Goal: Task Accomplishment & Management: Manage account settings

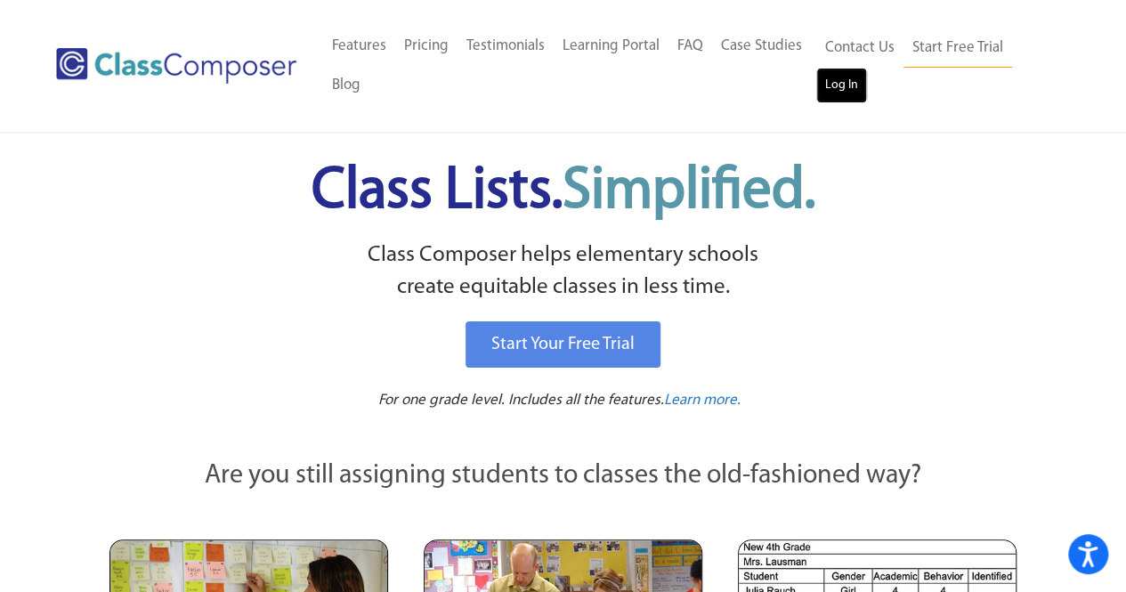
click at [848, 92] on link "Log In" at bounding box center [841, 86] width 51 height 36
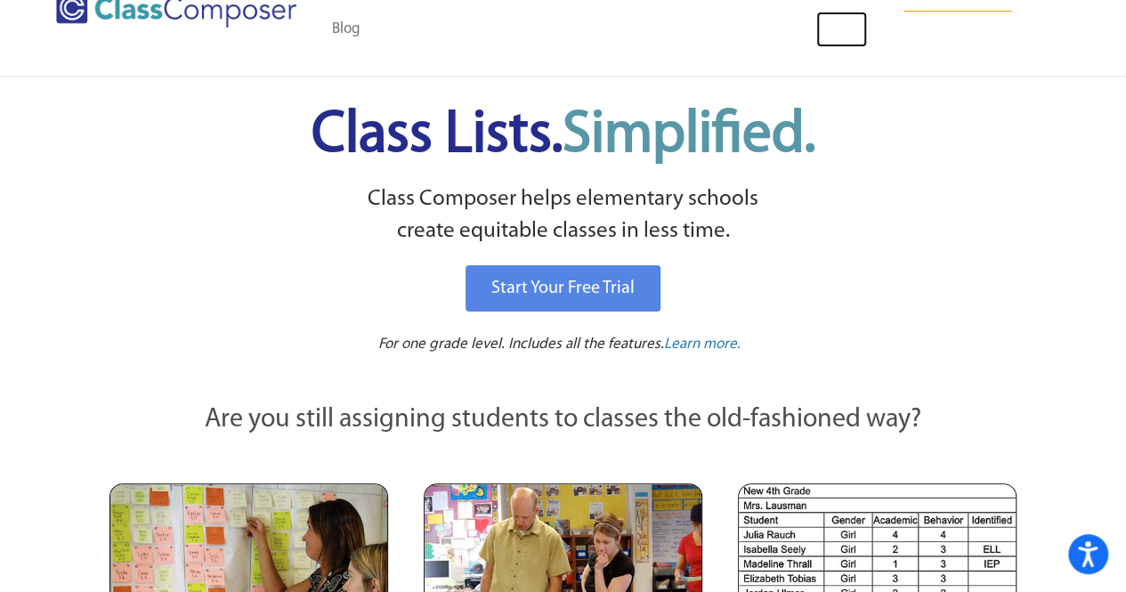
scroll to position [48, 0]
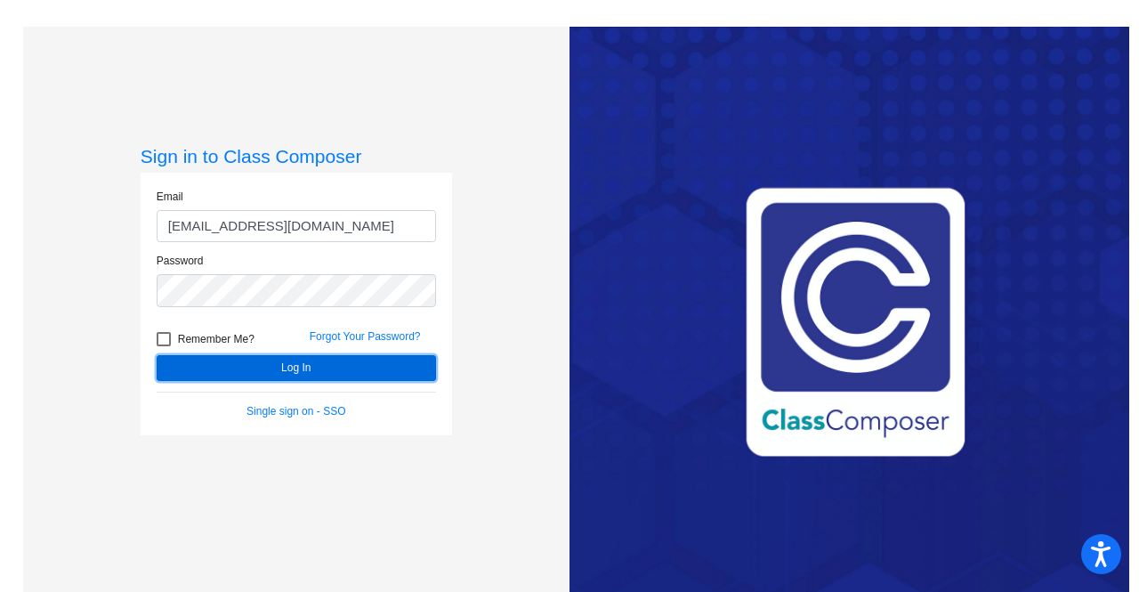
click at [294, 368] on button "Log In" at bounding box center [296, 368] width 279 height 26
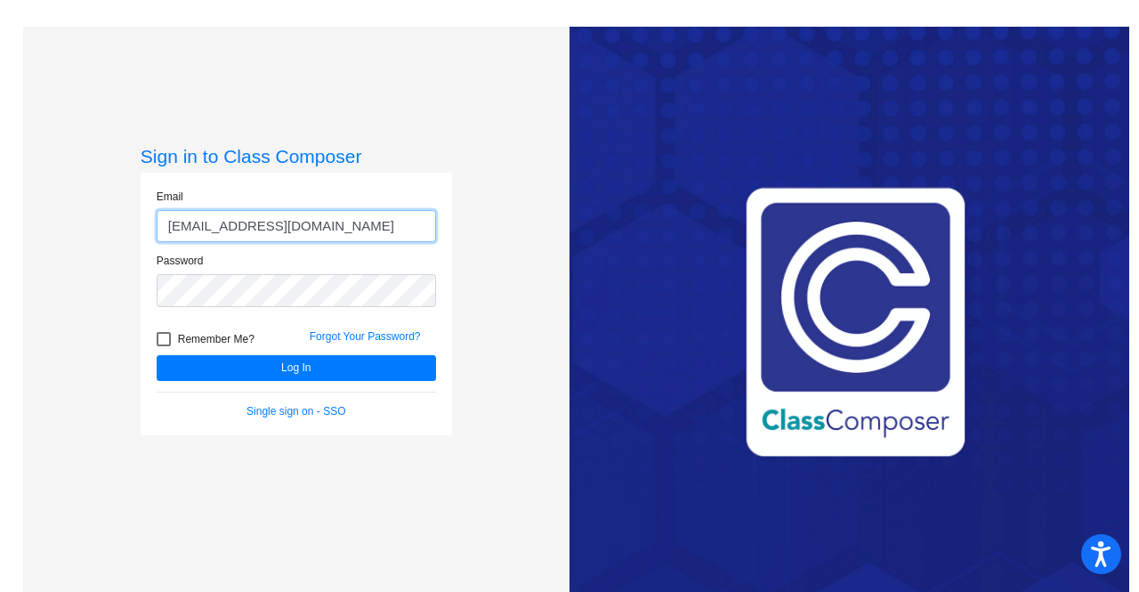
click at [340, 234] on input "melslager@marlboro.k12.nj.us" at bounding box center [296, 226] width 279 height 33
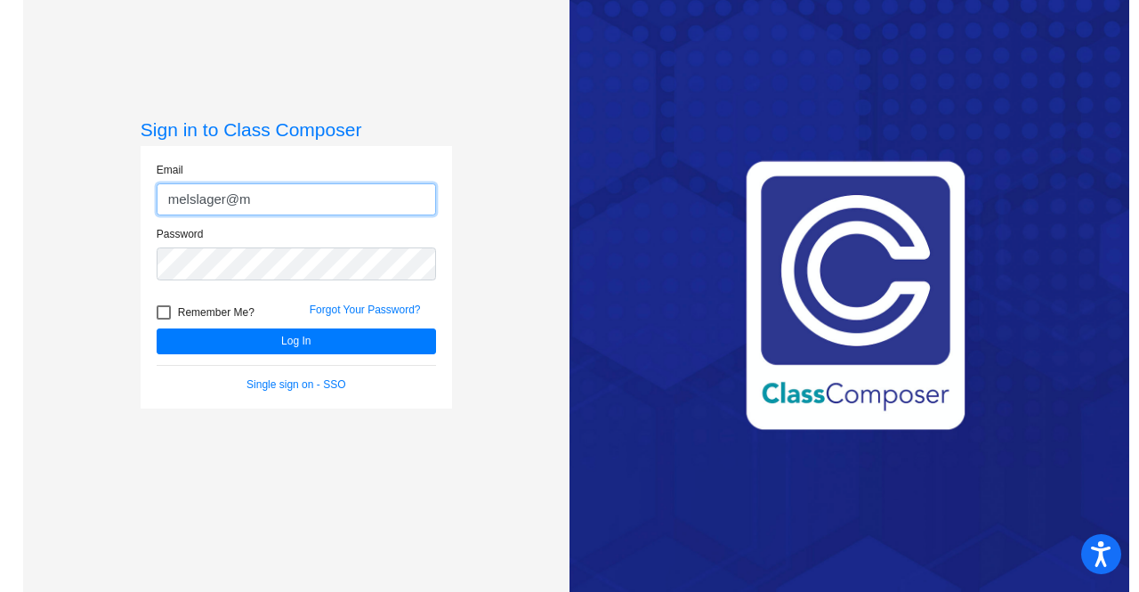
type input "melslager@mtps.org"
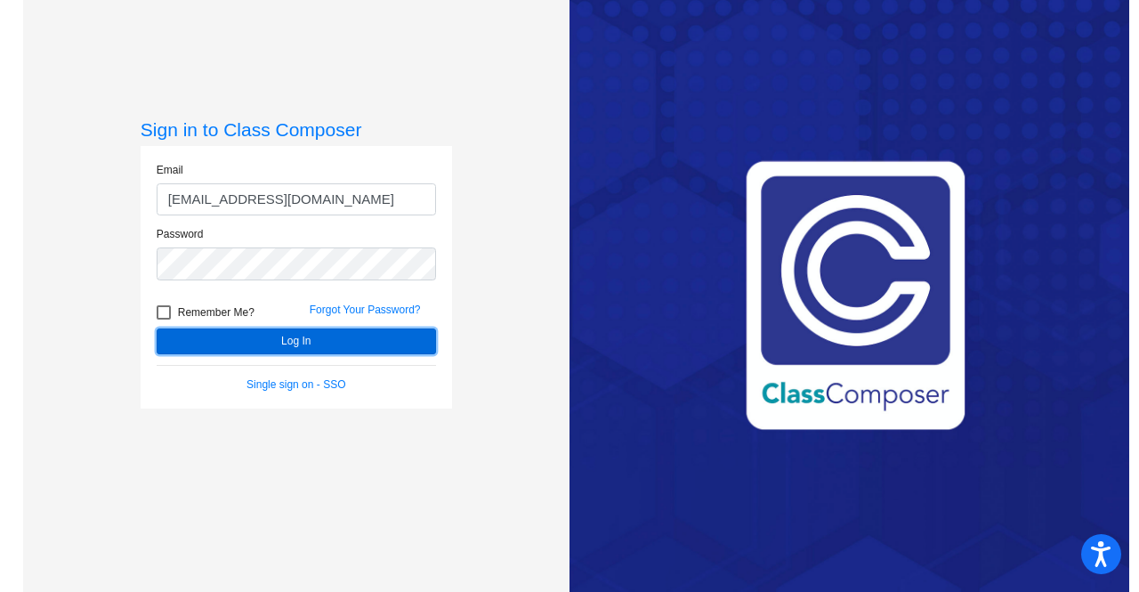
click at [287, 335] on button "Log In" at bounding box center [296, 341] width 279 height 26
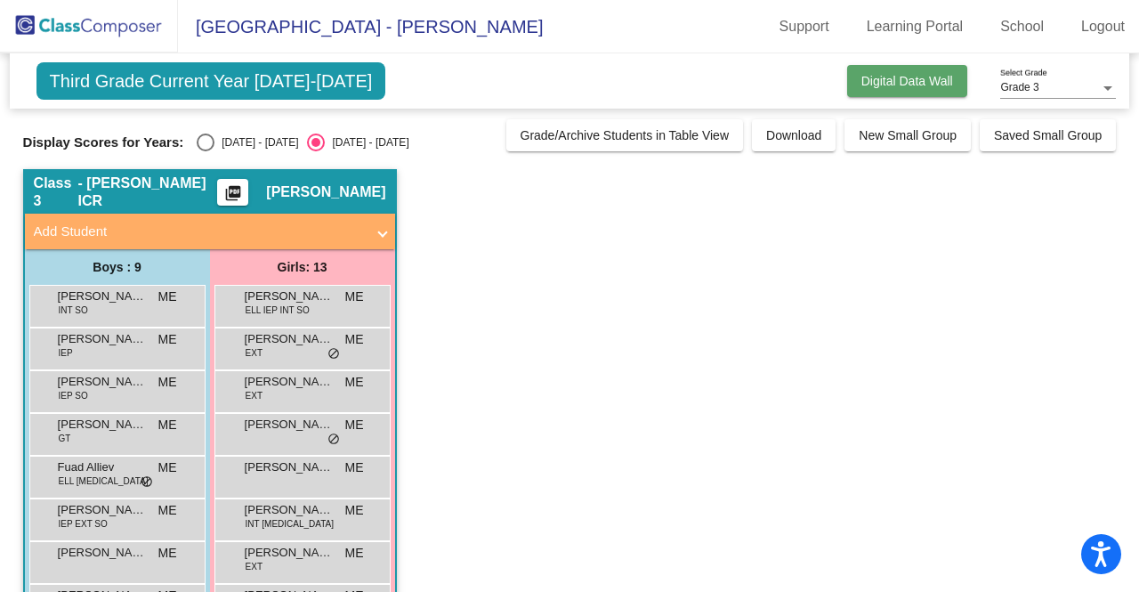
click at [909, 77] on span "Digital Data Wall" at bounding box center [907, 81] width 92 height 14
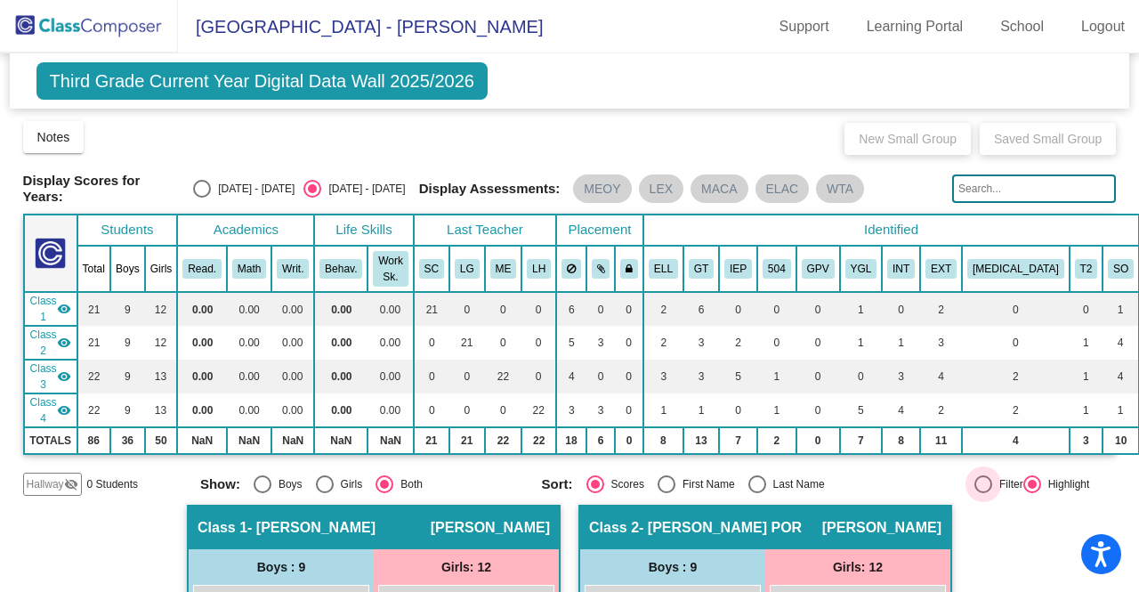
click at [992, 476] on div "Filter" at bounding box center [1007, 484] width 31 height 16
click at [982, 493] on input "Filter" at bounding box center [982, 493] width 1 height 1
radio input "true"
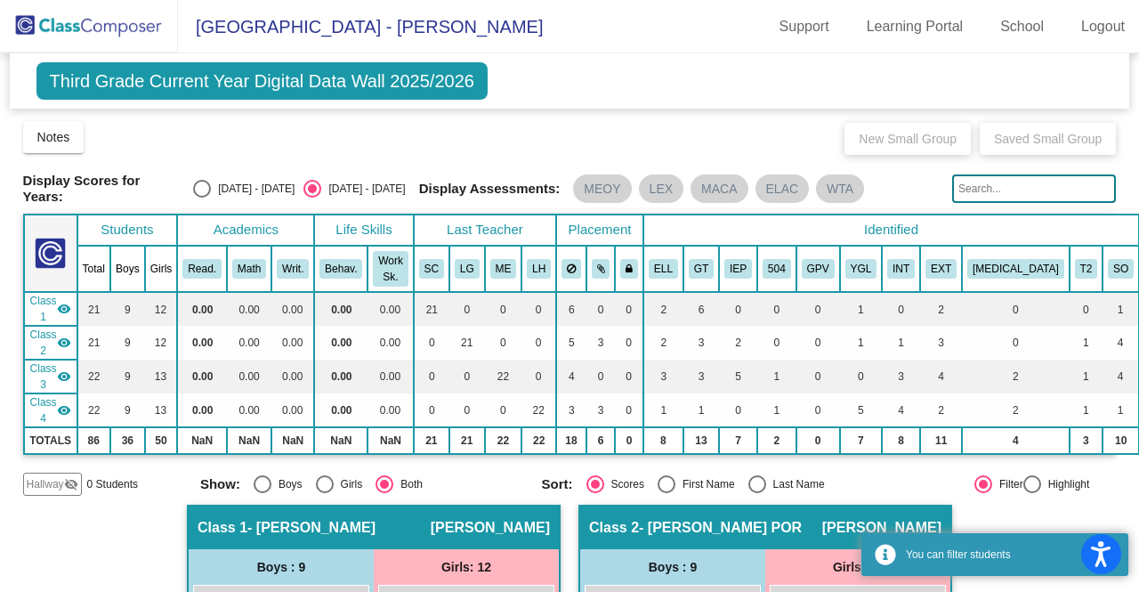
click at [1021, 473] on div "Hallway visibility_off 0 Students Show: Boys Girls Both Sort: Scores First Name…" at bounding box center [570, 484] width 1094 height 23
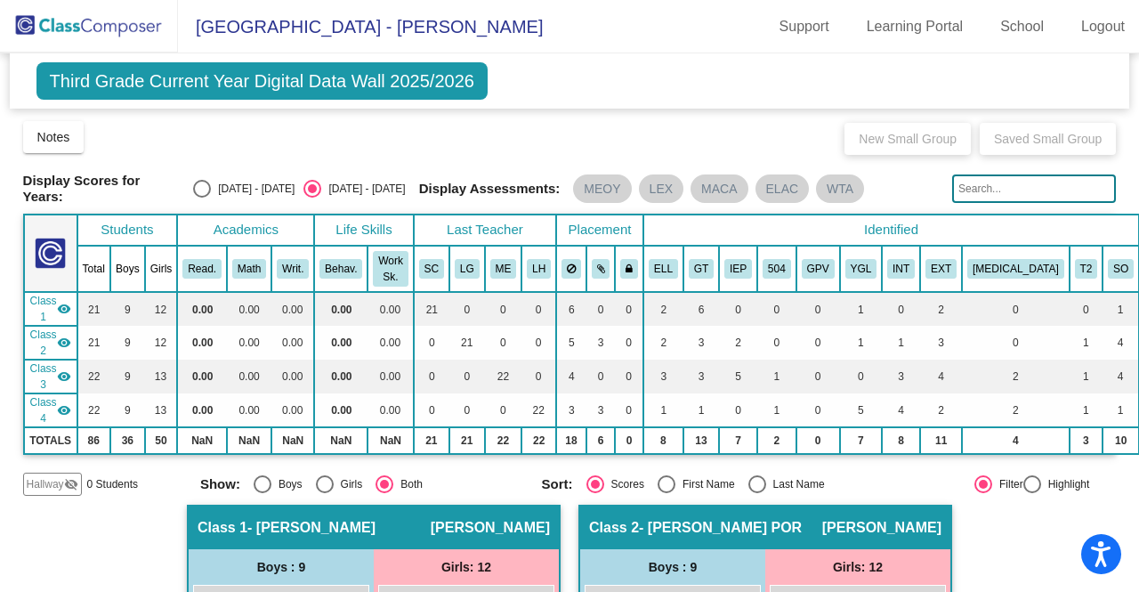
click at [1021, 473] on div "Hallway visibility_off 0 Students Show: Boys Girls Both Sort: Scores First Name…" at bounding box center [570, 484] width 1094 height 23
click at [1023, 475] on div at bounding box center [1032, 484] width 18 height 18
click at [1031, 493] on input "Highlight" at bounding box center [1031, 493] width 1 height 1
radio input "true"
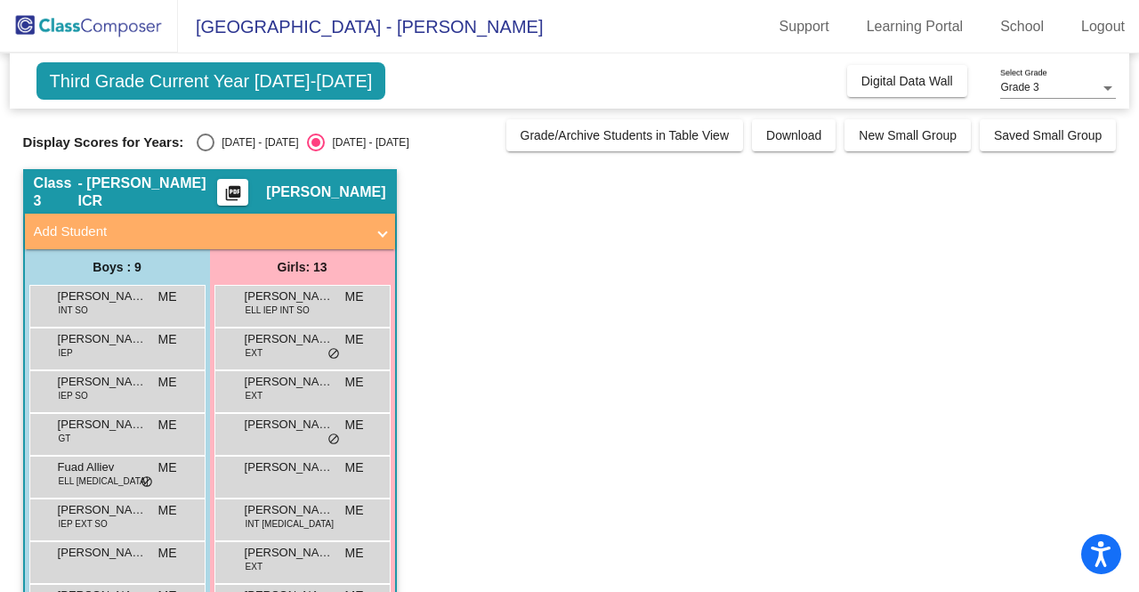
click at [363, 218] on mat-expansion-panel-header "Add Student" at bounding box center [210, 232] width 370 height 36
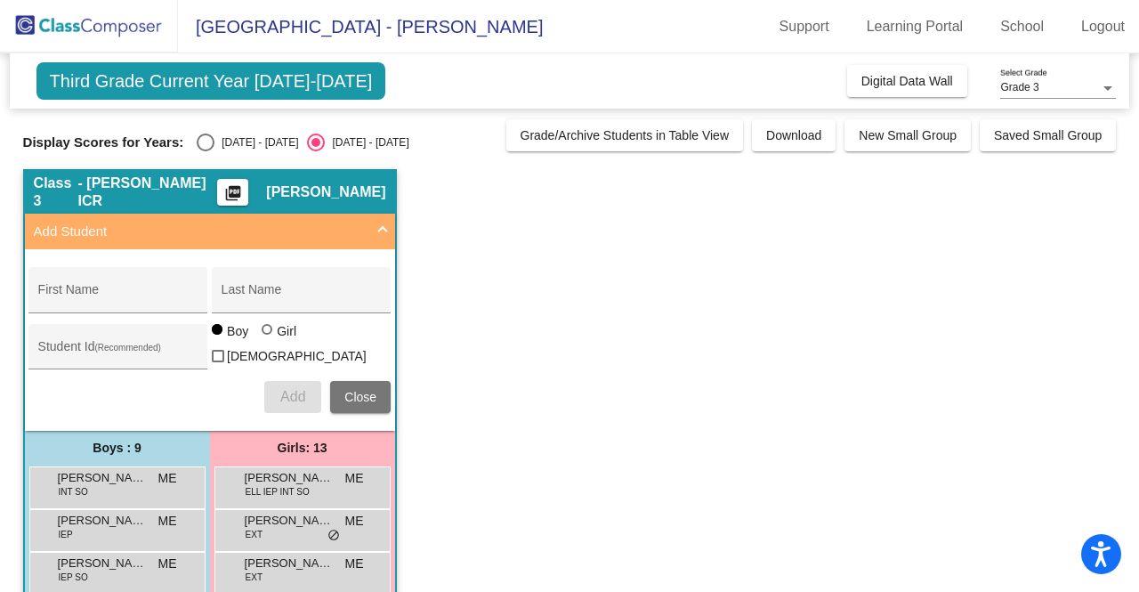
click at [373, 214] on mat-expansion-panel-header "Add Student" at bounding box center [210, 232] width 370 height 36
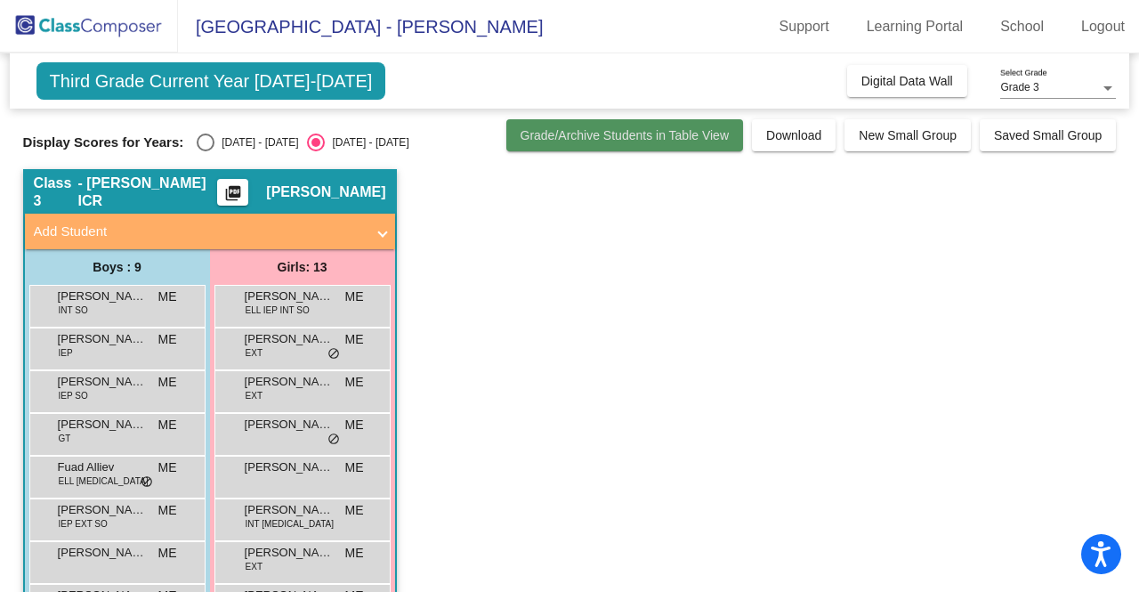
click at [667, 132] on span "Grade/Archive Students in Table View" at bounding box center [625, 135] width 209 height 14
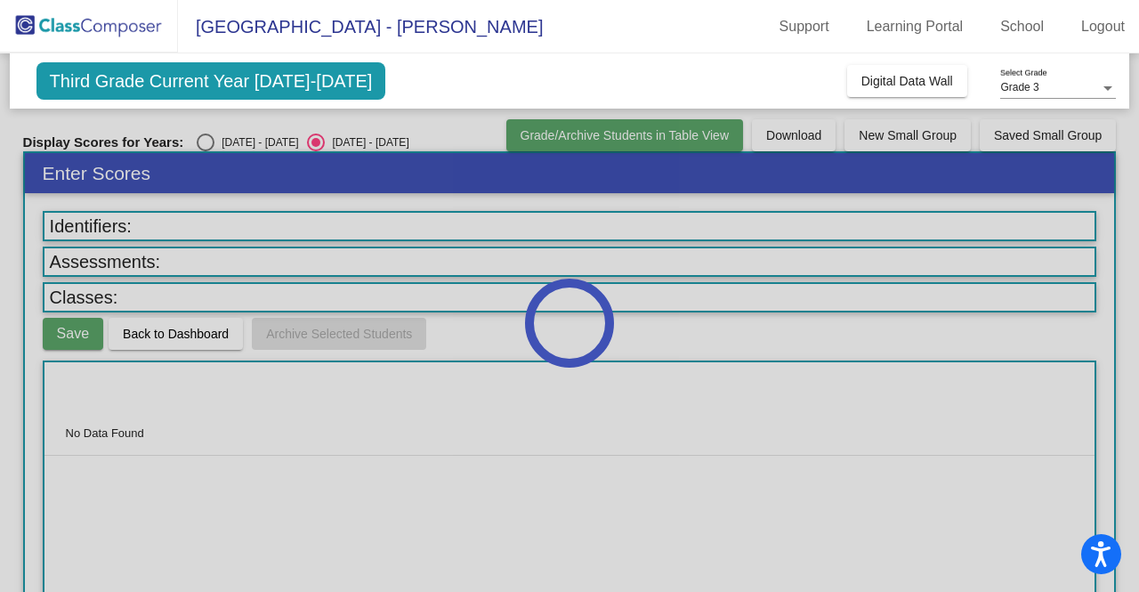
click at [667, 132] on div at bounding box center [569, 322] width 1139 height 538
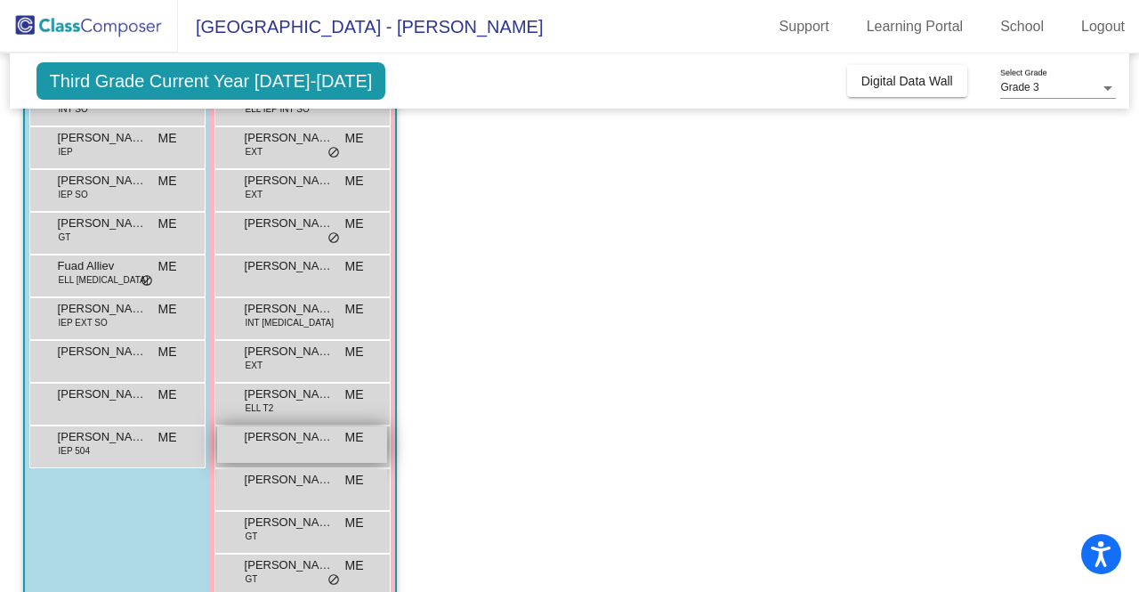
scroll to position [199, 0]
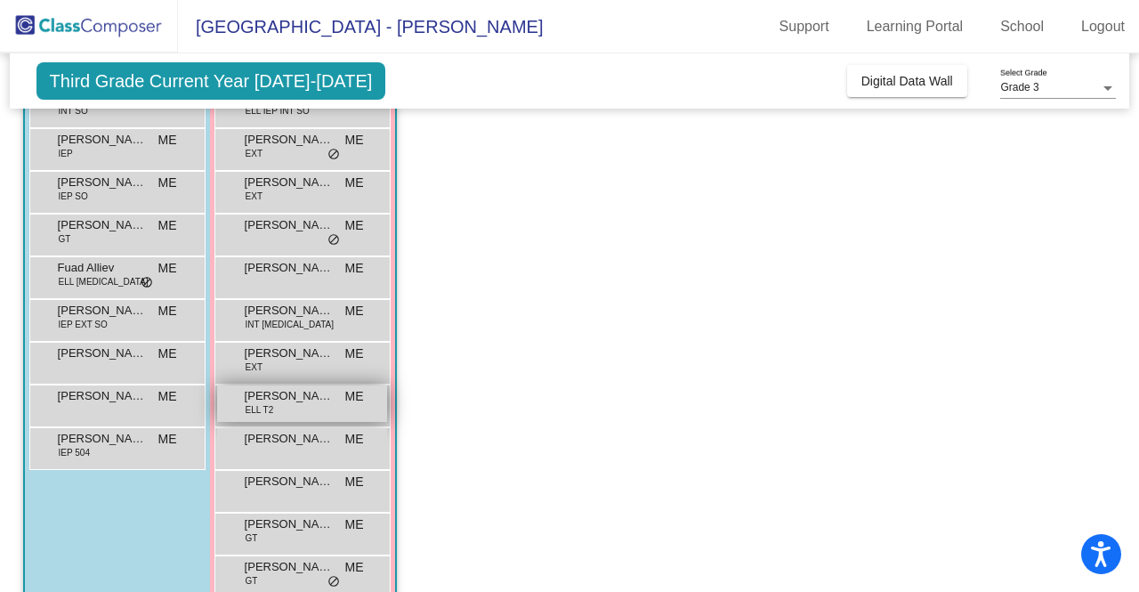
click at [343, 392] on div "Paloma Pachay ELL T2 ME lock do_not_disturb_alt" at bounding box center [302, 403] width 170 height 36
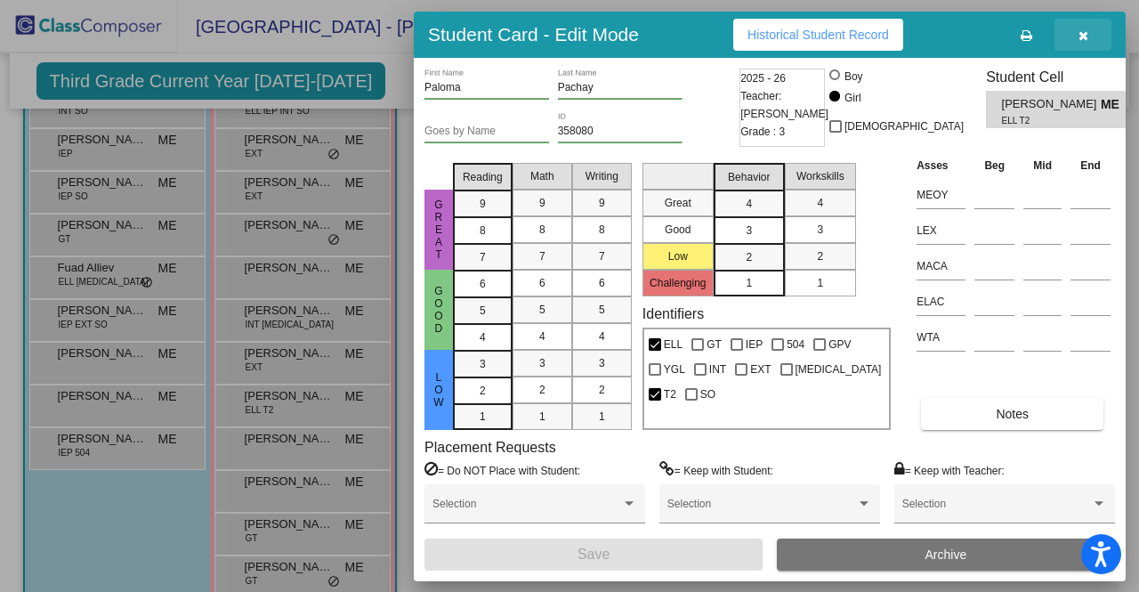
click at [1095, 37] on button "button" at bounding box center [1083, 35] width 57 height 32
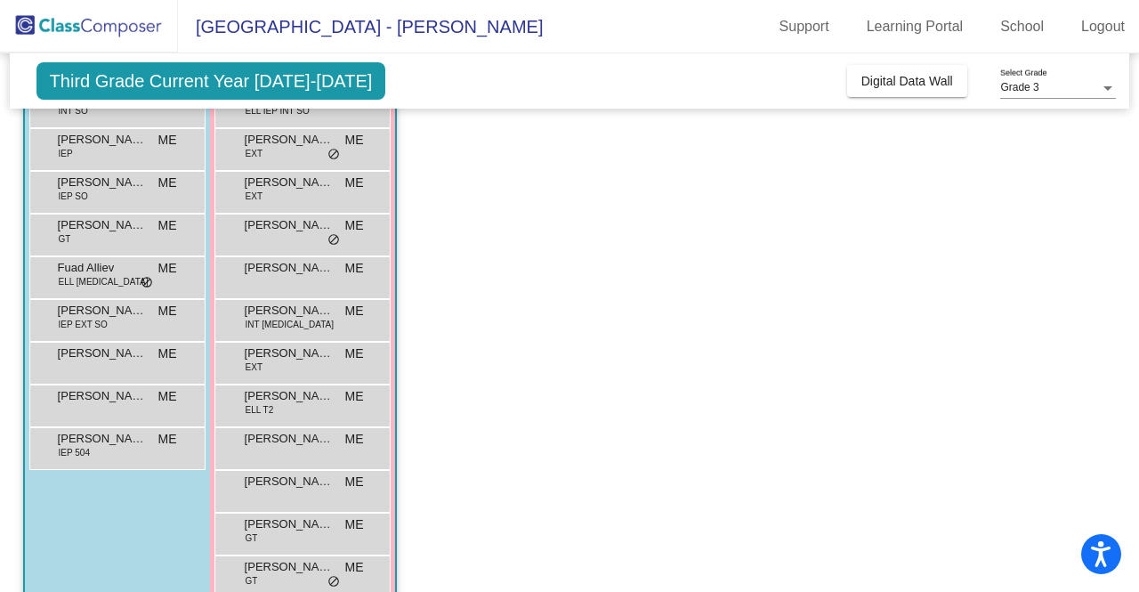
scroll to position [0, 0]
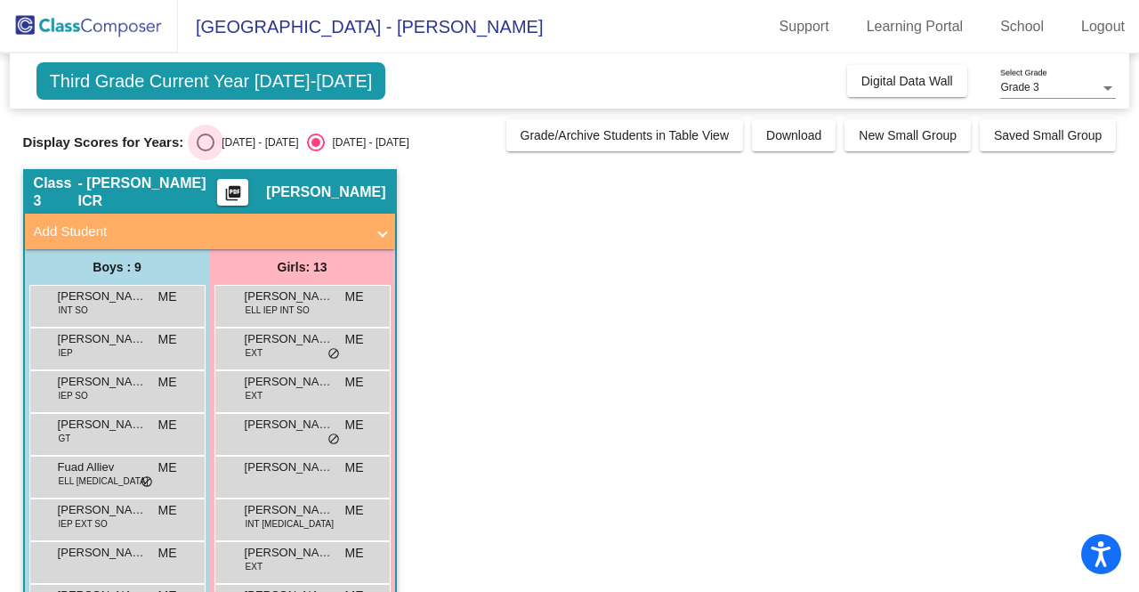
click at [229, 145] on div "2024 - 2025" at bounding box center [256, 142] width 84 height 16
click at [206, 151] on input "2024 - 2025" at bounding box center [205, 151] width 1 height 1
radio input "true"
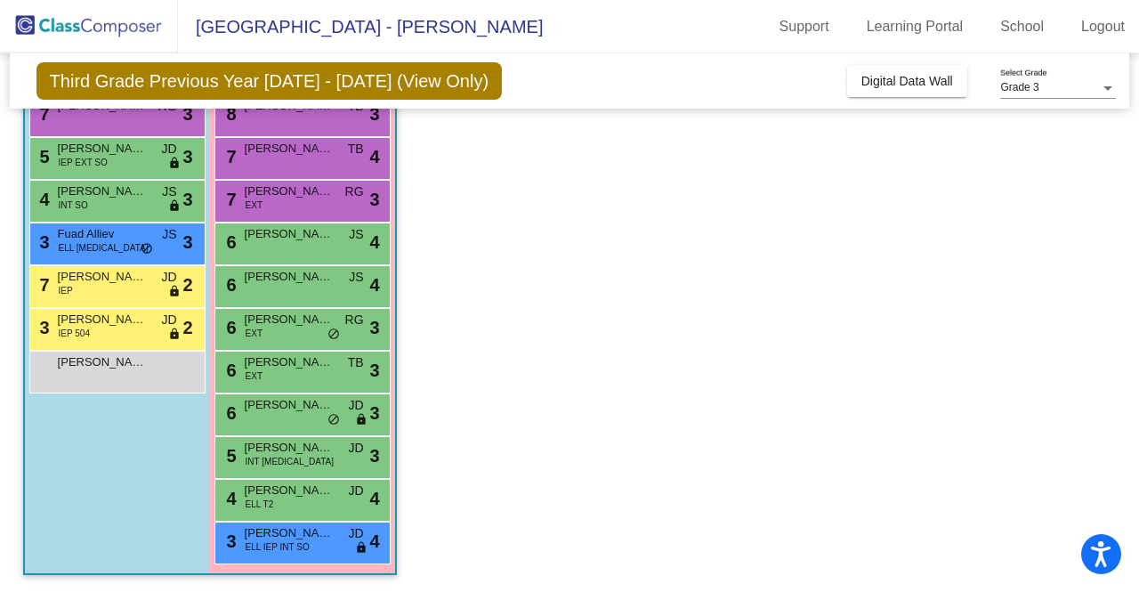
scroll to position [276, 0]
click at [296, 540] on span "ELL IEP INT SO" at bounding box center [278, 546] width 64 height 13
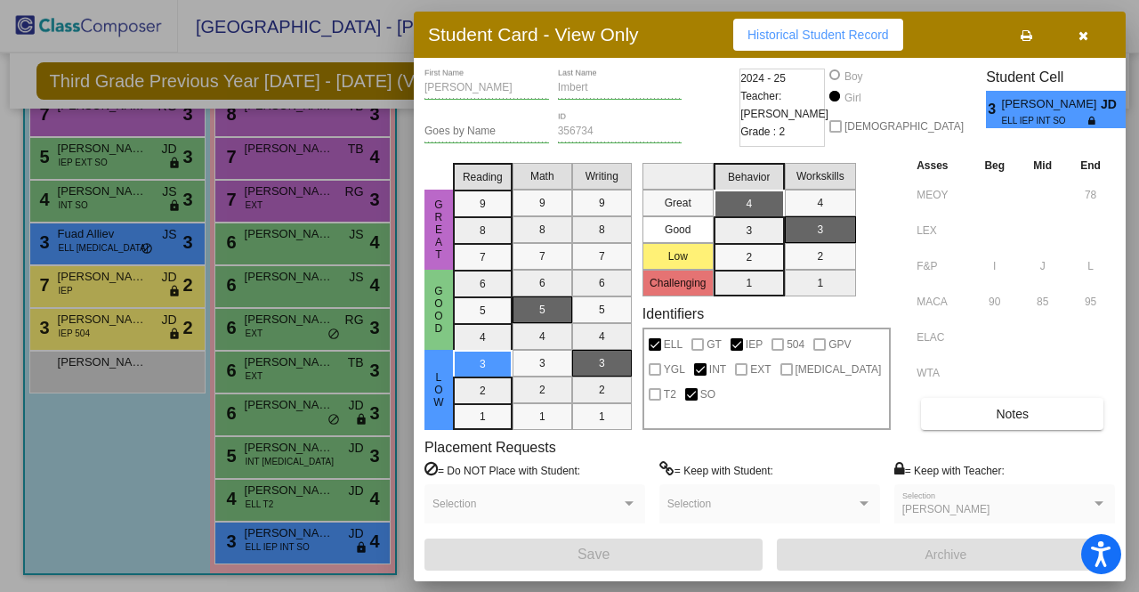
click at [355, 158] on div at bounding box center [569, 296] width 1139 height 592
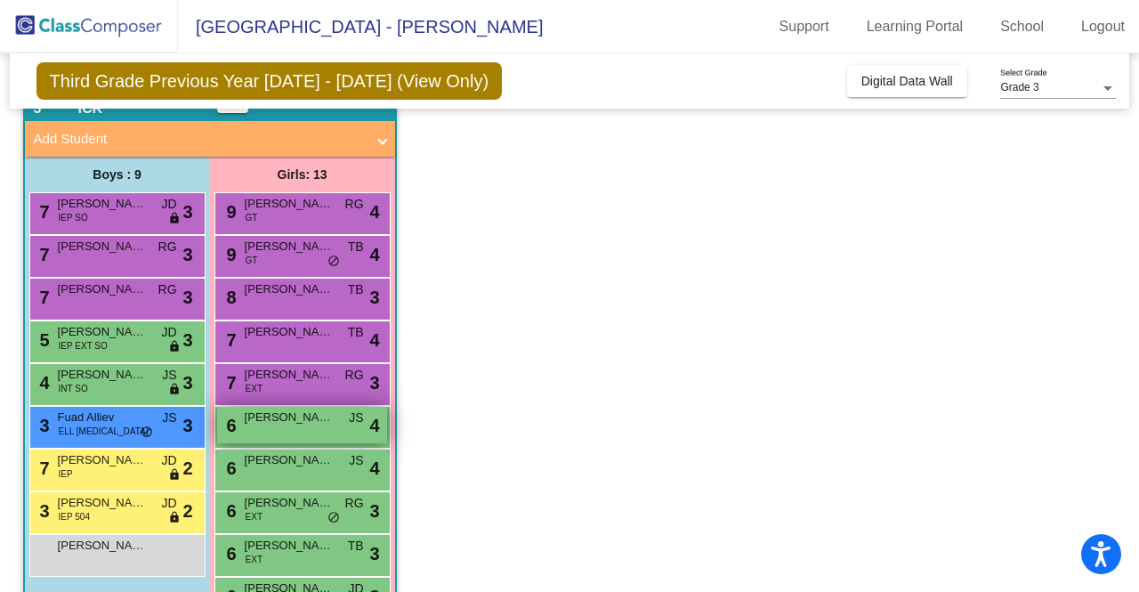
scroll to position [0, 0]
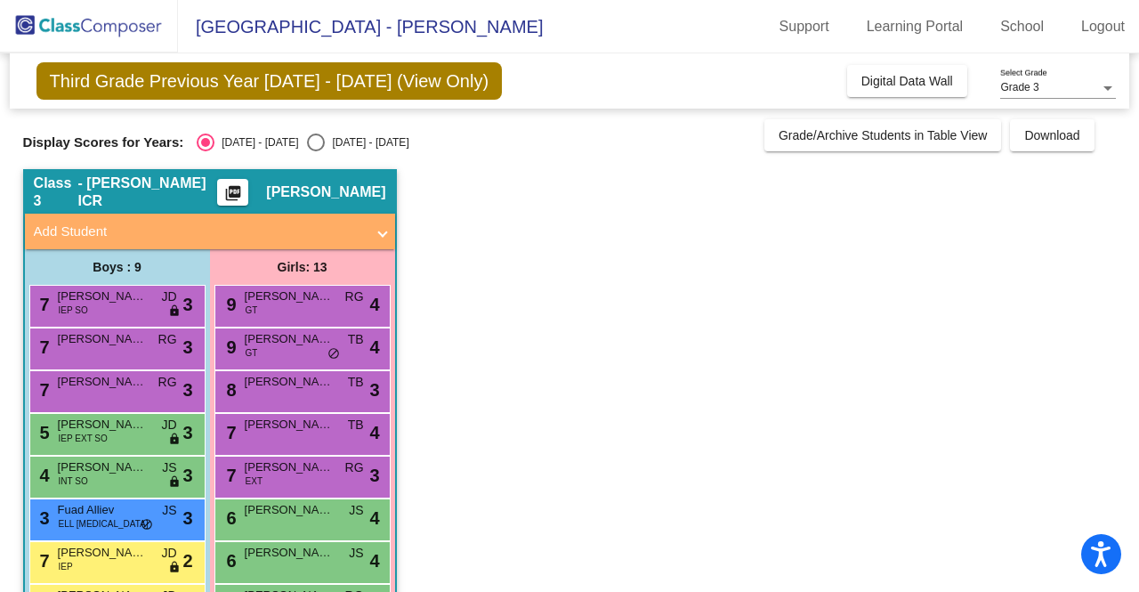
click at [352, 132] on div "Display Scores for Years: 2024 - 2025 2025 - 2026 Grade/Archive Students in Tab…" at bounding box center [570, 135] width 1094 height 32
click at [325, 150] on div "2025 - 2026" at bounding box center [367, 142] width 84 height 16
click at [315, 151] on input "2025 - 2026" at bounding box center [315, 151] width 1 height 1
radio input "true"
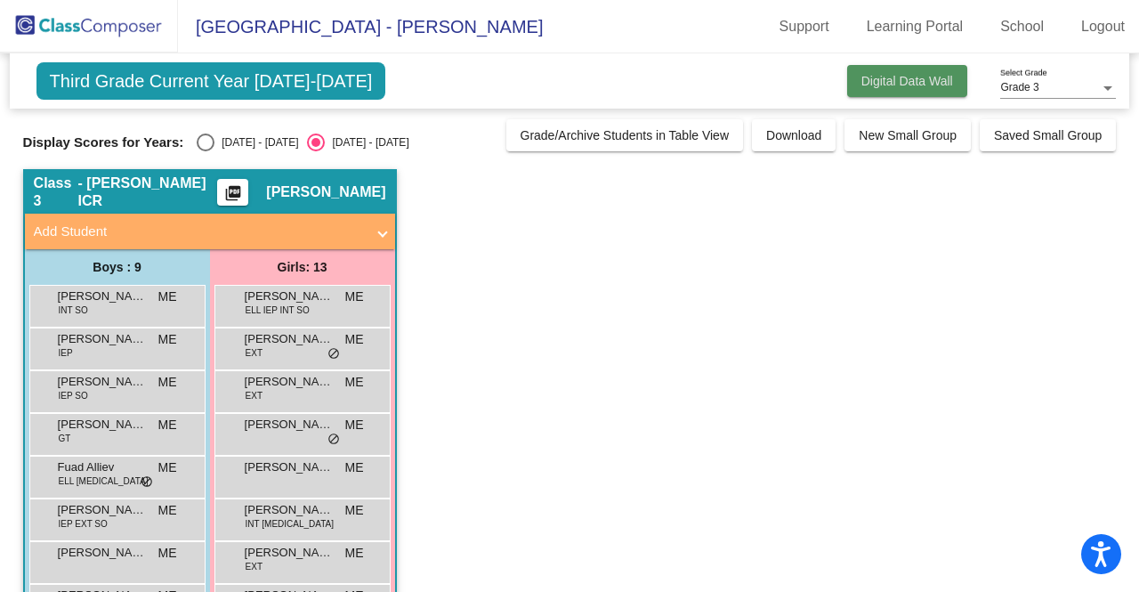
click at [867, 74] on span "Digital Data Wall" at bounding box center [907, 81] width 92 height 14
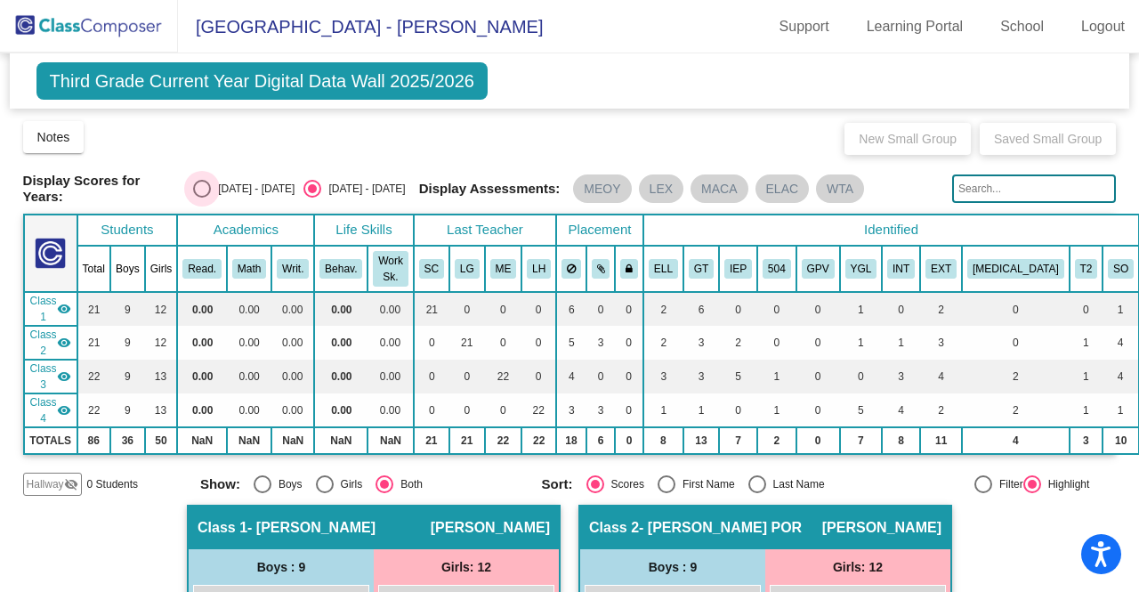
click at [206, 187] on div "Select an option" at bounding box center [202, 189] width 18 height 18
click at [202, 198] on input "2024 - 2025" at bounding box center [201, 198] width 1 height 1
radio input "true"
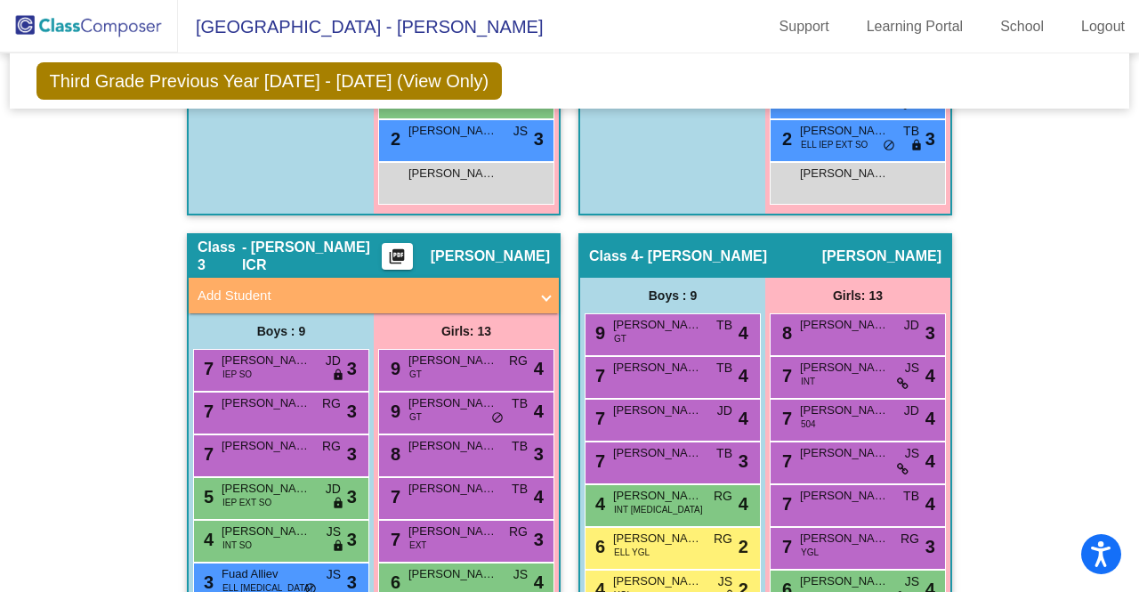
scroll to position [1180, 0]
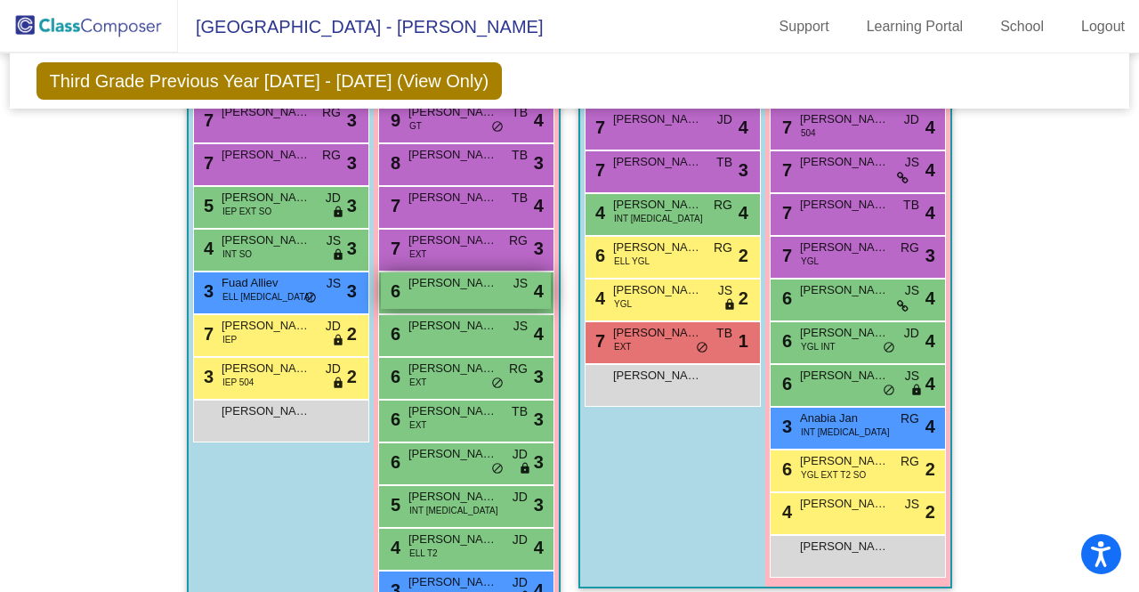
click at [489, 274] on span "Mia Katz" at bounding box center [452, 283] width 89 height 18
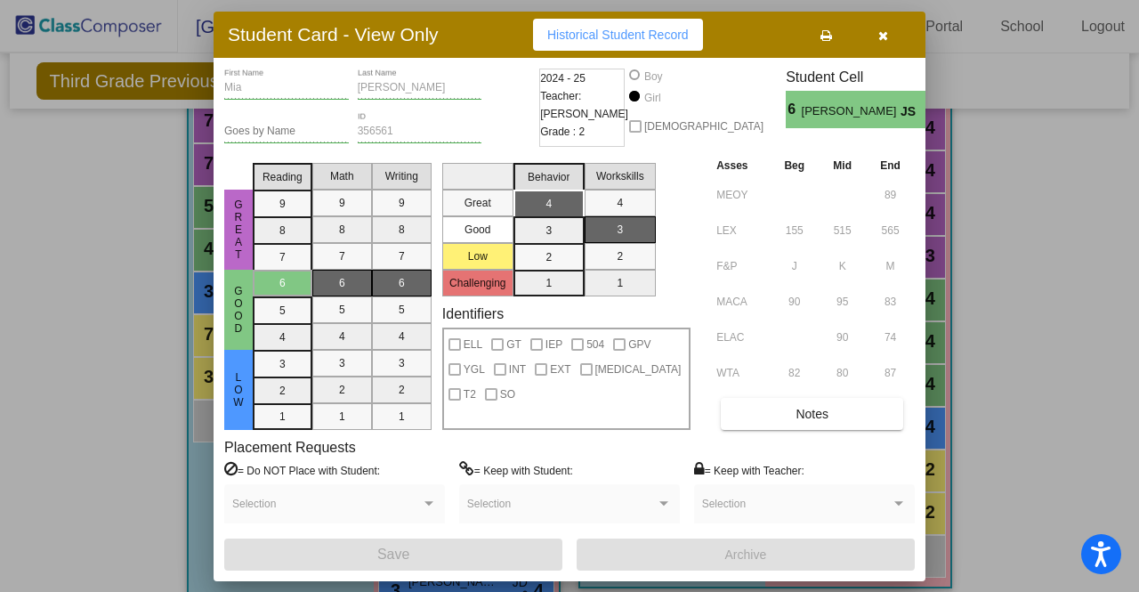
click at [1044, 246] on div at bounding box center [569, 296] width 1139 height 592
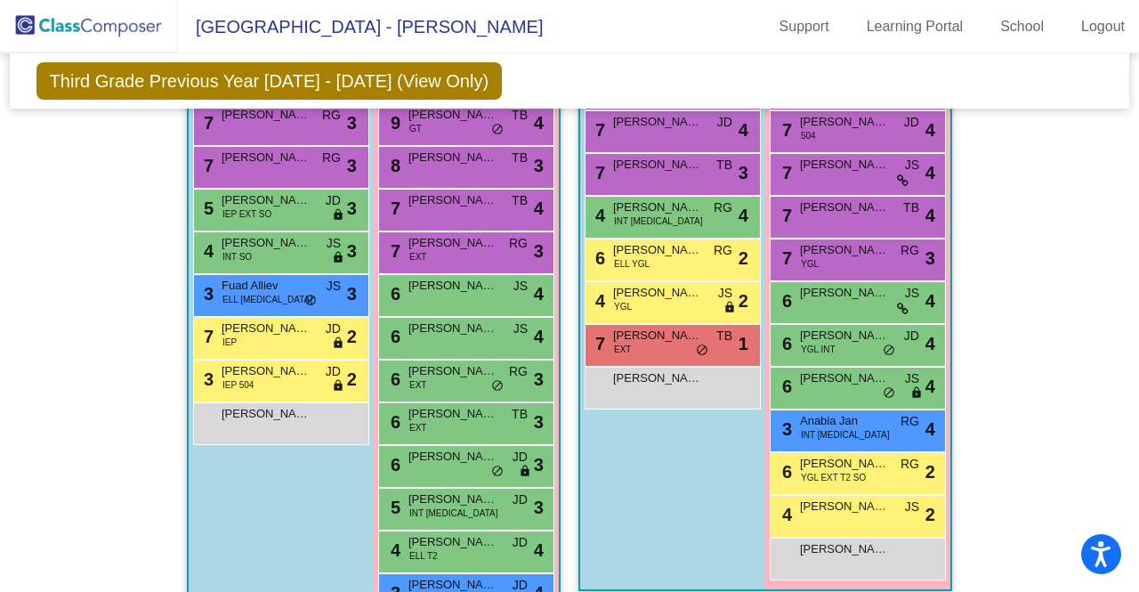
scroll to position [1178, 0]
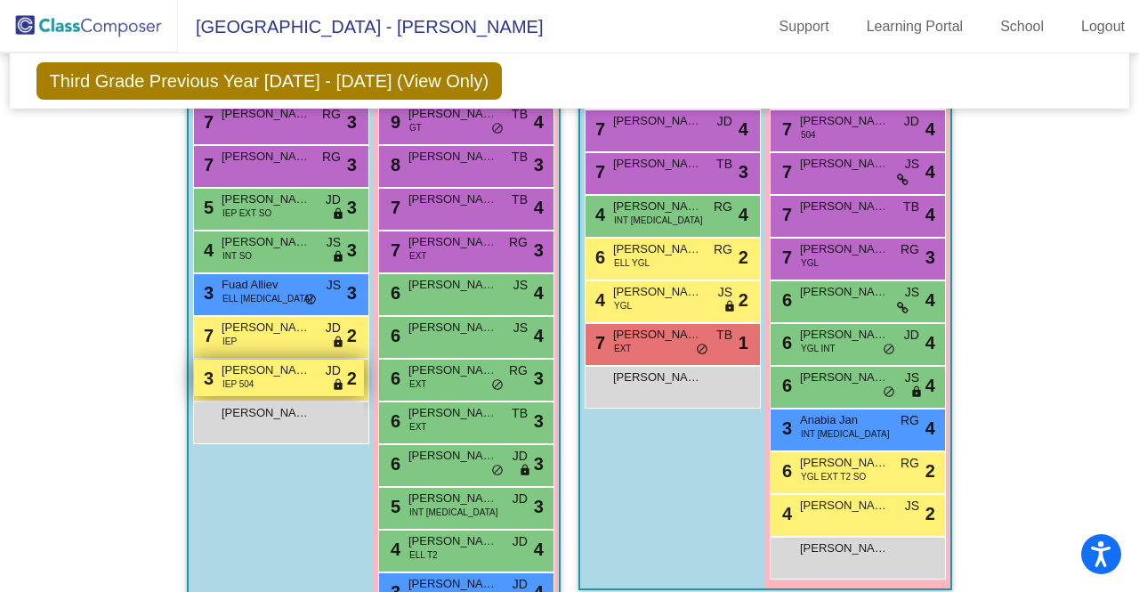
click at [272, 361] on span "Zayaan Rana" at bounding box center [266, 370] width 89 height 18
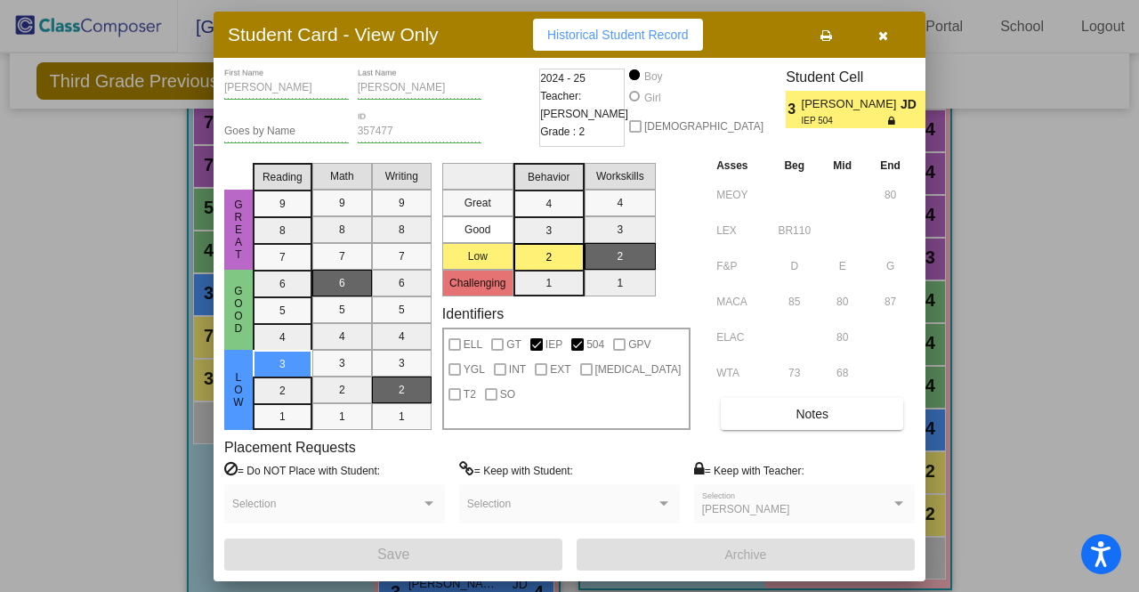
click at [77, 311] on div at bounding box center [569, 296] width 1139 height 592
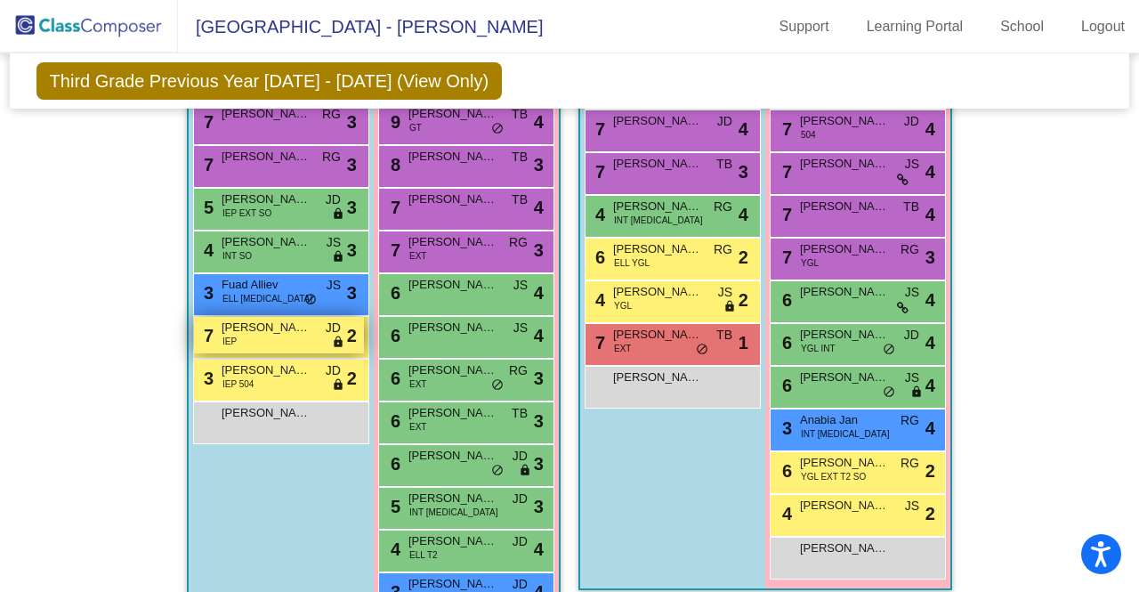
click at [246, 317] on div "7 David Kogan IEP JD lock do_not_disturb_alt 2" at bounding box center [279, 335] width 170 height 36
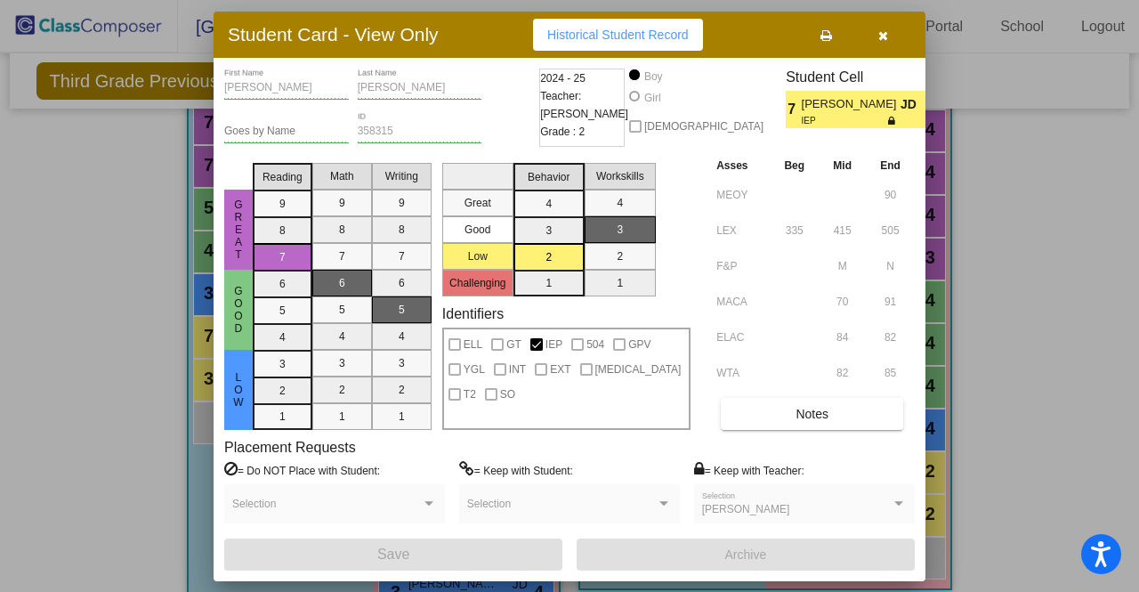
click at [98, 325] on div at bounding box center [569, 296] width 1139 height 592
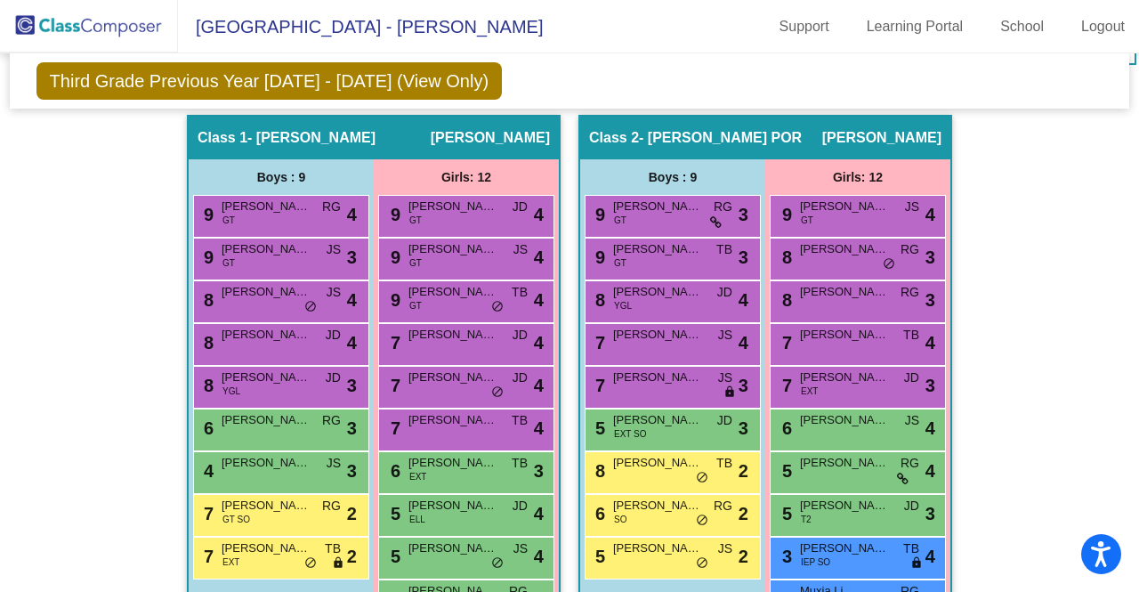
scroll to position [396, 0]
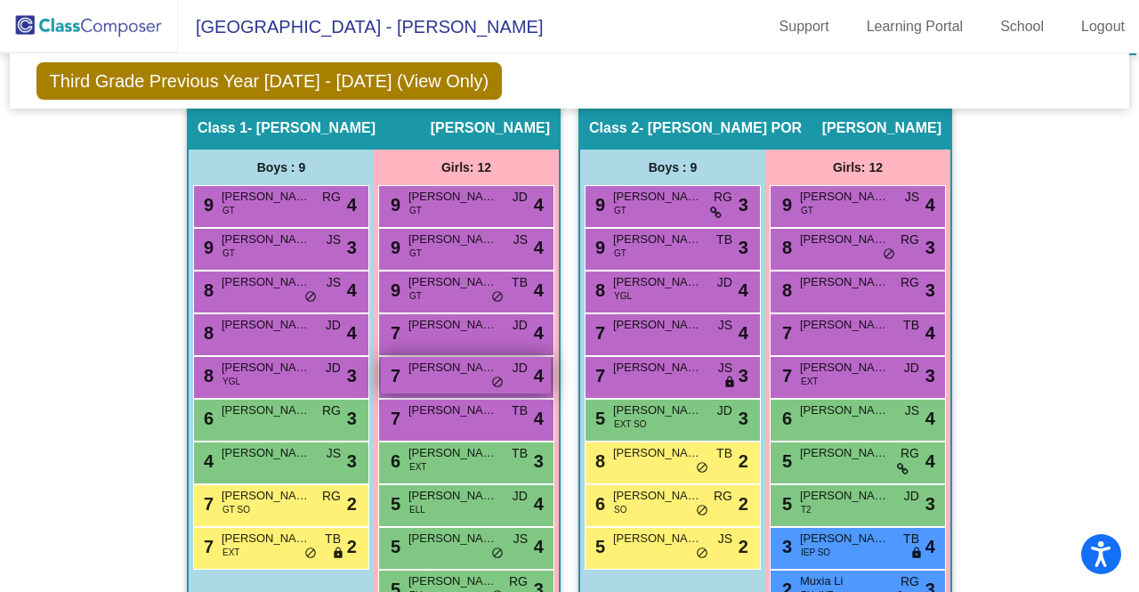
click at [493, 376] on span "do_not_disturb_alt" at bounding box center [497, 383] width 12 height 14
